Goal: Check status: Check status

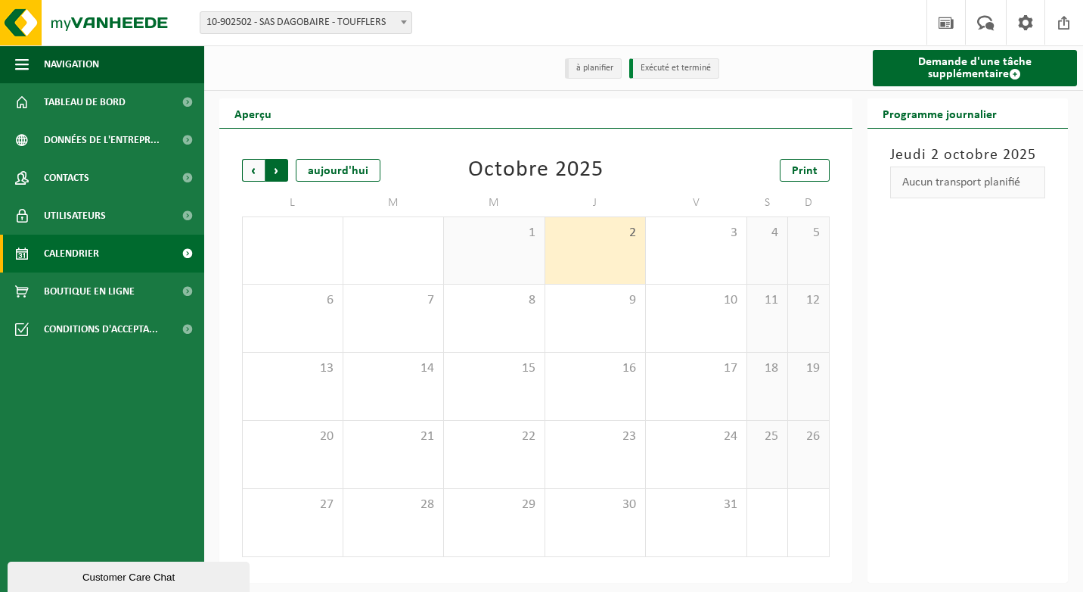
click at [246, 172] on span "Précédent" at bounding box center [253, 170] width 23 height 23
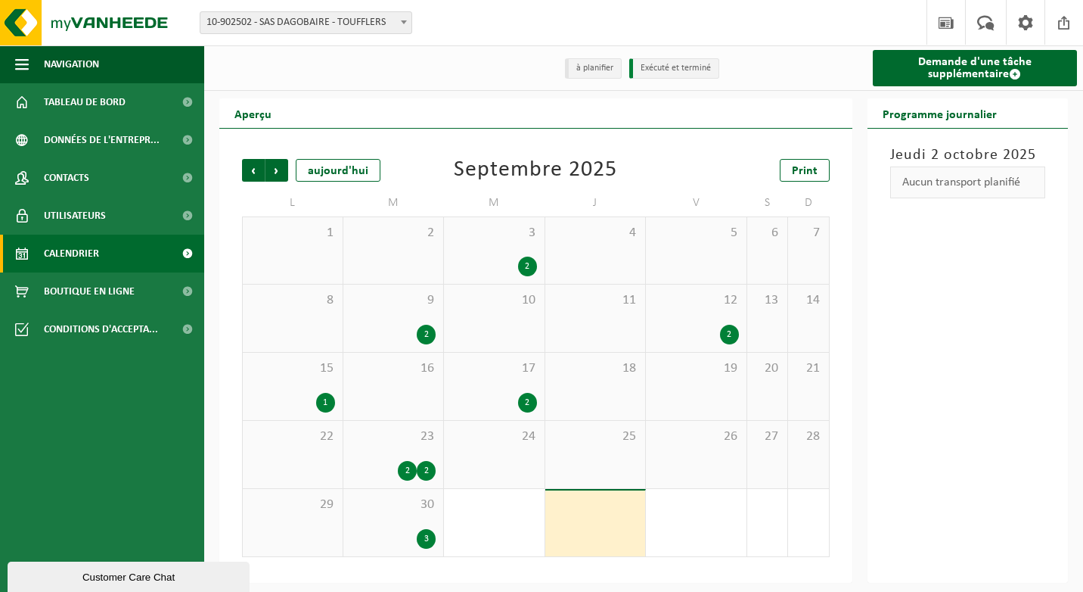
click at [421, 517] on div "30 3" at bounding box center [393, 522] width 101 height 67
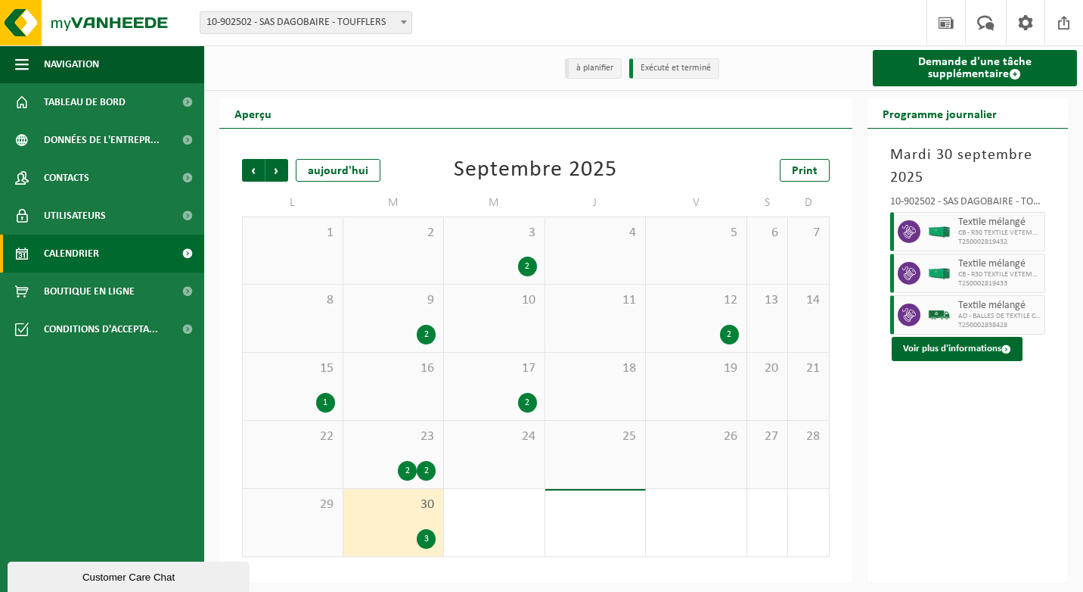
click at [953, 312] on div at bounding box center [940, 314] width 30 height 39
click at [966, 338] on button "Voir plus d'informations" at bounding box center [957, 349] width 131 height 24
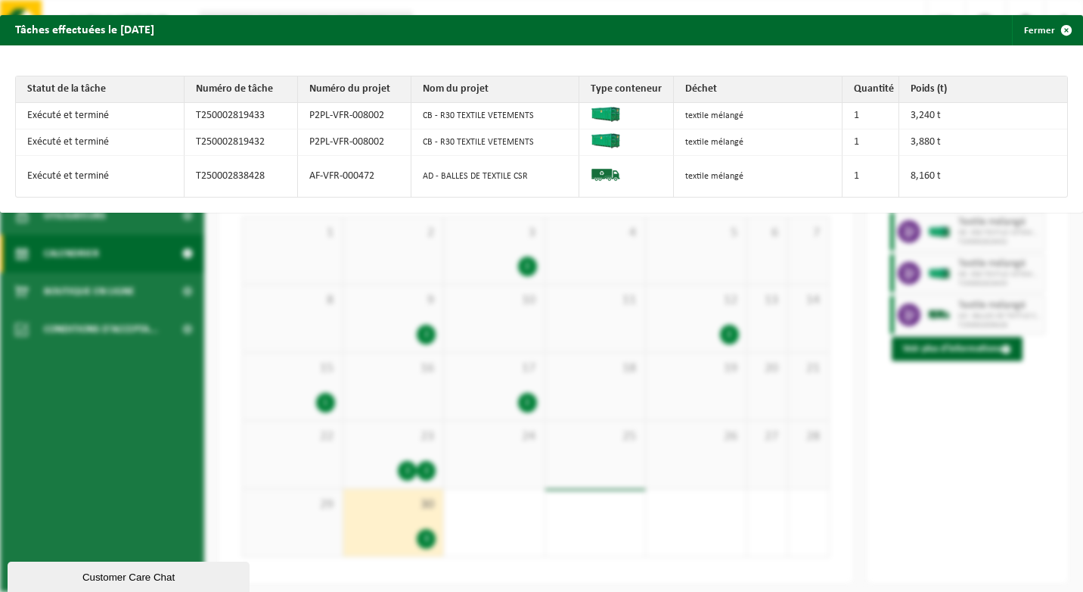
click at [939, 397] on div "Tâches effectuées le [DATE] Fermer Statut de la tâche Numéro de tâche Numéro du…" at bounding box center [541, 296] width 1083 height 592
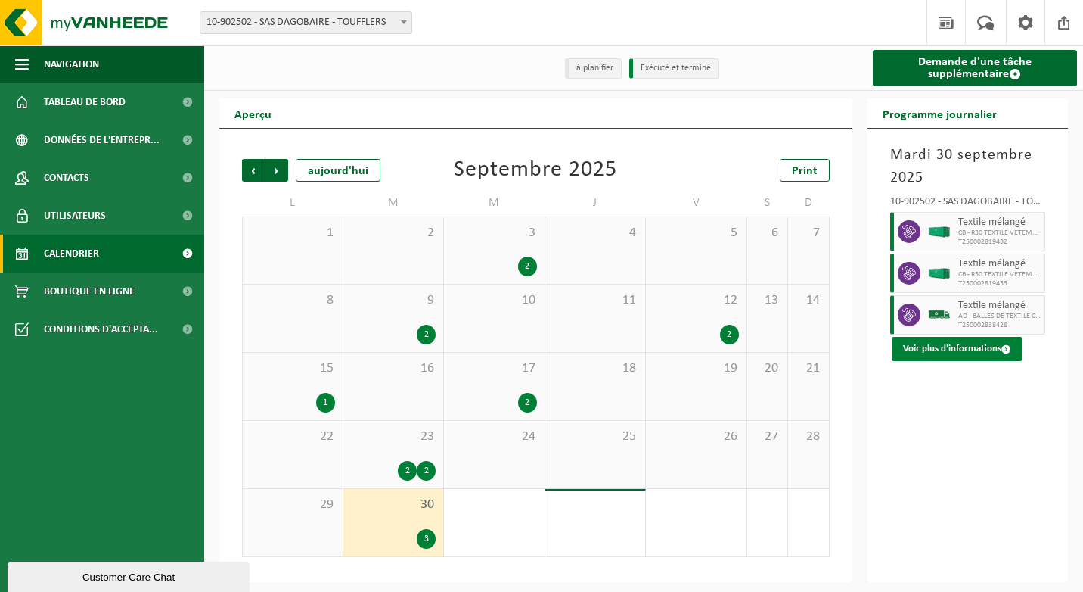
click at [927, 349] on button "Voir plus d'informations" at bounding box center [957, 349] width 131 height 24
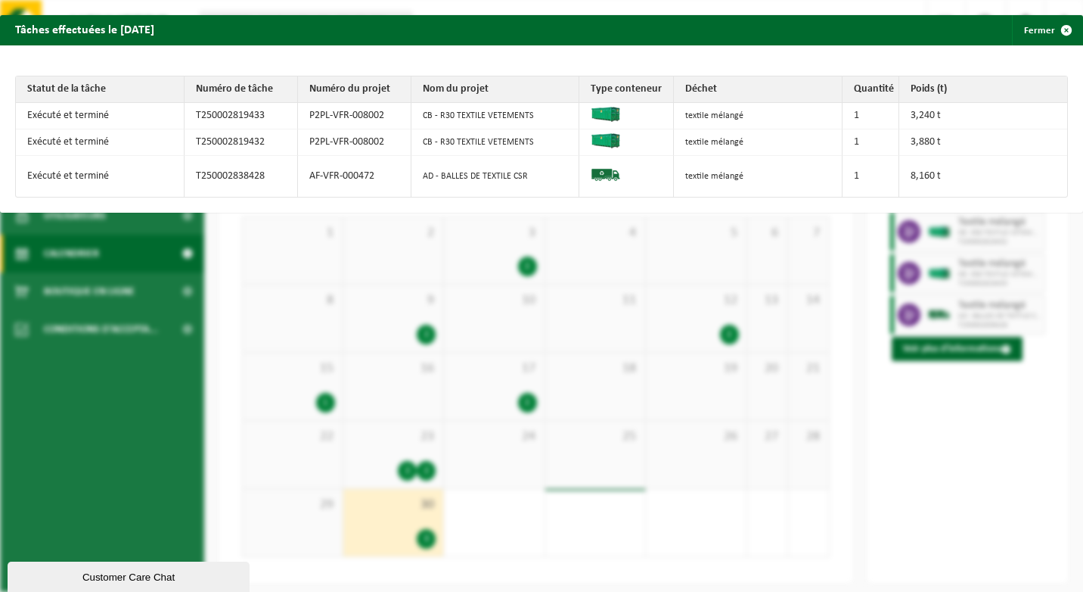
drag, startPoint x: 893, startPoint y: 419, endPoint x: 882, endPoint y: 430, distance: 15.0
click at [891, 421] on div "Tâches effectuées le [DATE] Fermer Statut de la tâche Numéro de tâche Numéro du…" at bounding box center [541, 296] width 1083 height 592
